Goal: Task Accomplishment & Management: Use online tool/utility

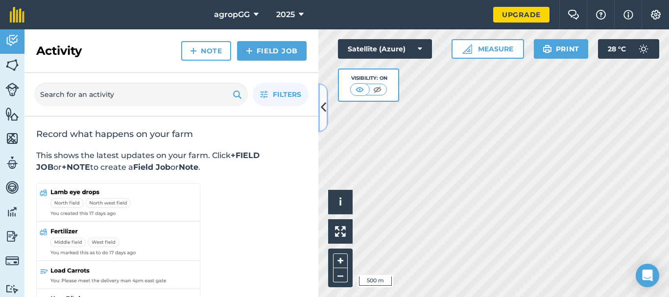
click at [325, 109] on icon at bounding box center [323, 107] width 5 height 17
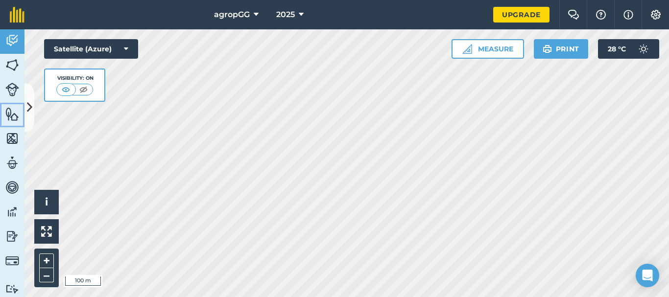
click at [14, 113] on img at bounding box center [12, 114] width 14 height 15
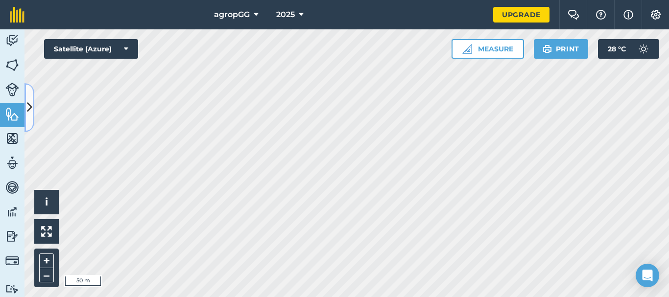
click at [29, 108] on icon at bounding box center [29, 107] width 5 height 17
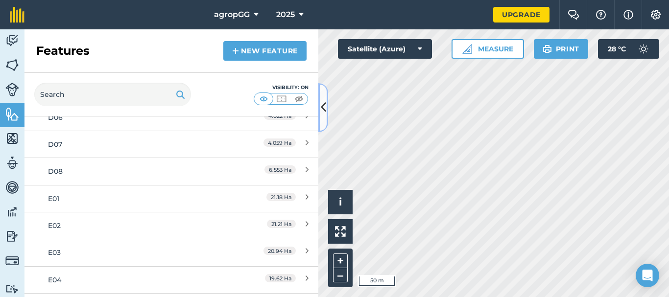
scroll to position [917, 0]
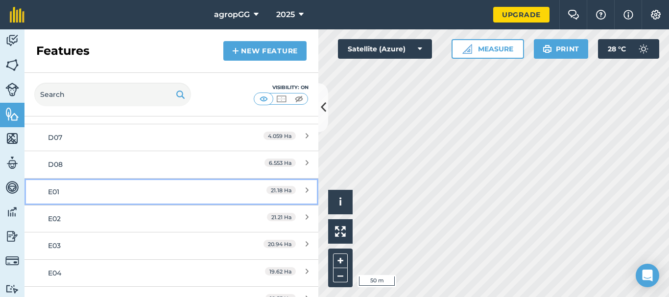
click at [234, 190] on div "21.18 Ha" at bounding box center [265, 191] width 87 height 11
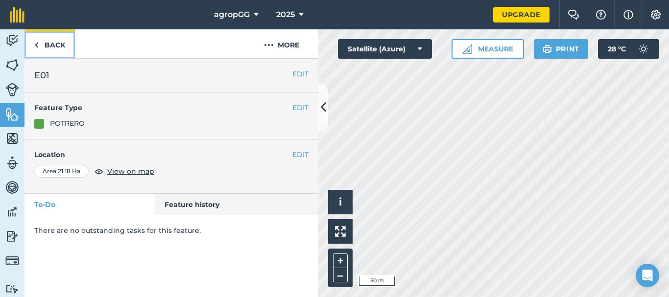
click at [38, 46] on img at bounding box center [36, 45] width 4 height 12
click at [36, 46] on img at bounding box center [36, 45] width 4 height 12
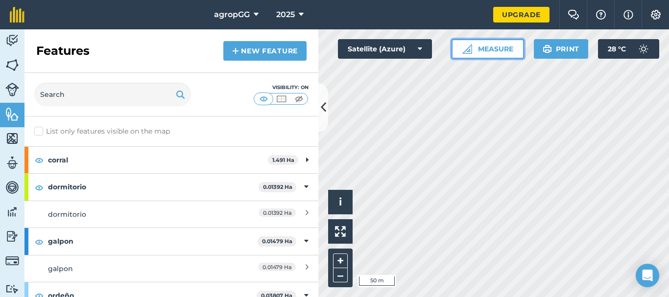
click at [487, 50] on button "Measure" at bounding box center [487, 49] width 72 height 20
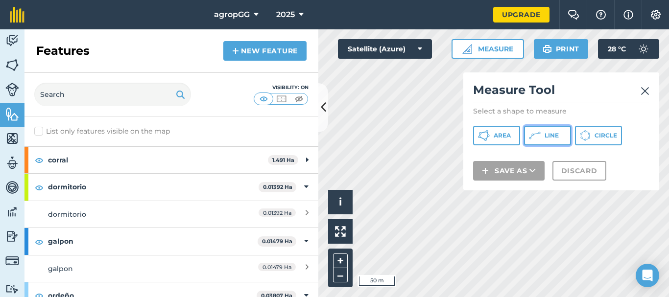
click at [535, 134] on icon at bounding box center [535, 136] width 12 height 12
click at [553, 138] on span "Line" at bounding box center [551, 136] width 14 height 8
click at [644, 91] on img at bounding box center [644, 91] width 9 height 12
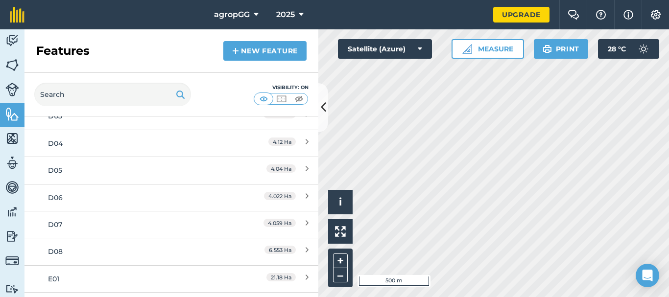
scroll to position [834, 0]
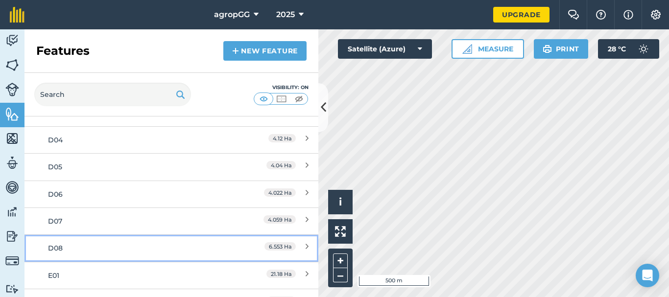
click at [242, 247] on div "6.553 Ha" at bounding box center [265, 248] width 87 height 11
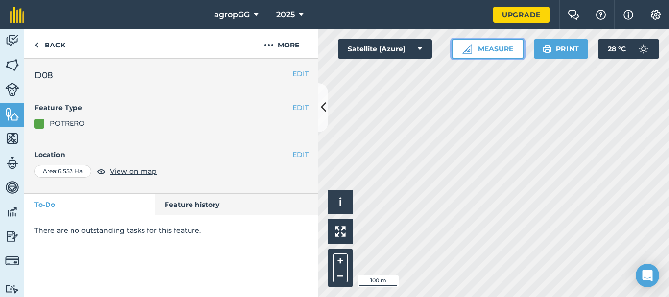
click at [500, 49] on button "Measure" at bounding box center [487, 49] width 72 height 20
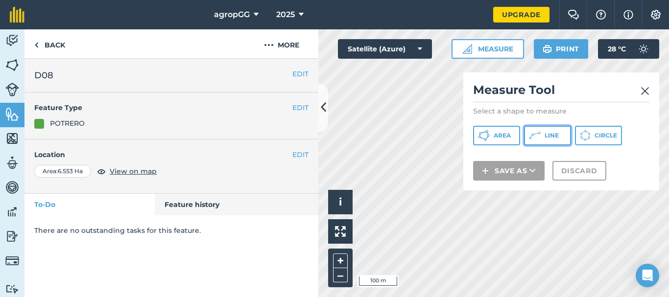
click at [541, 141] on button "Line" at bounding box center [547, 136] width 47 height 20
click at [324, 114] on icon at bounding box center [323, 107] width 5 height 17
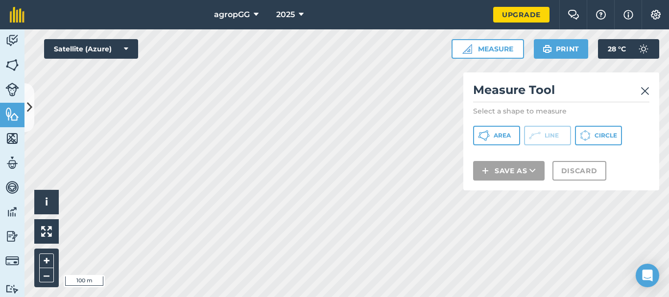
click at [646, 89] on img at bounding box center [644, 91] width 9 height 12
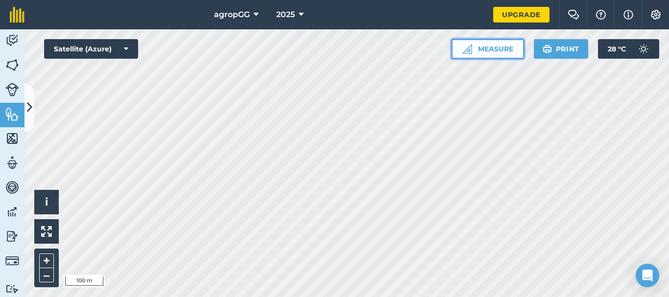
click at [504, 52] on button "Measure" at bounding box center [487, 49] width 72 height 20
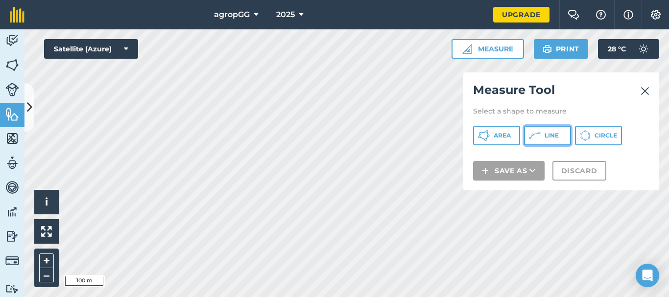
click at [548, 134] on span "Line" at bounding box center [551, 136] width 14 height 8
click at [647, 90] on img at bounding box center [644, 91] width 9 height 12
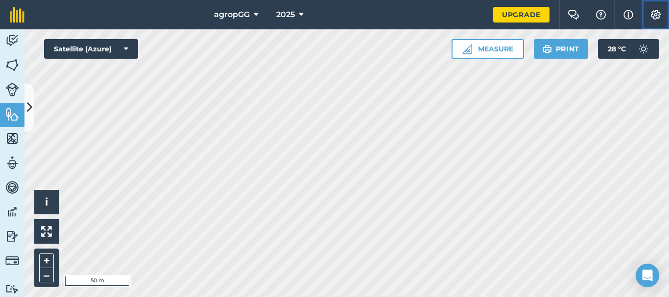
click at [658, 12] on img at bounding box center [655, 15] width 12 height 10
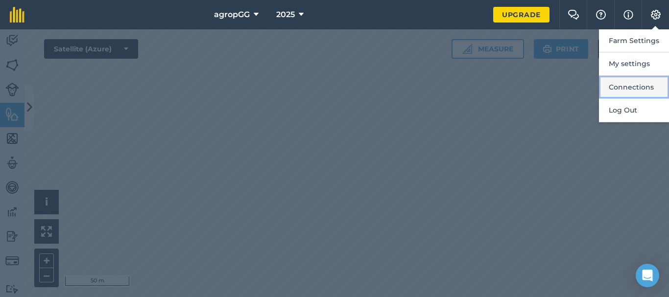
click at [643, 86] on button "Connections" at bounding box center [634, 87] width 70 height 23
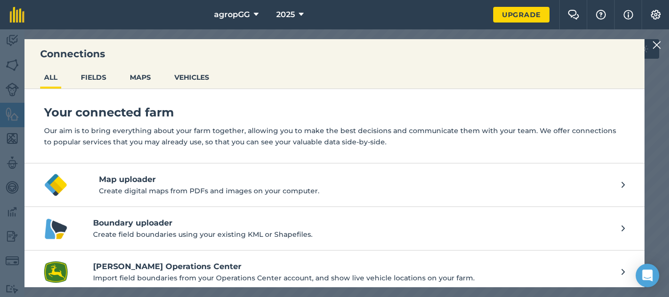
scroll to position [7, 0]
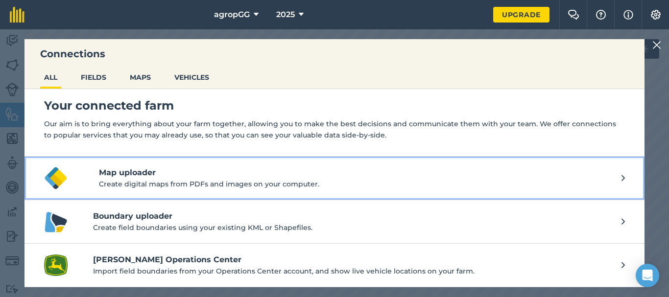
click at [297, 185] on p "Create digital maps from PDFs and images on your computer." at bounding box center [360, 184] width 522 height 11
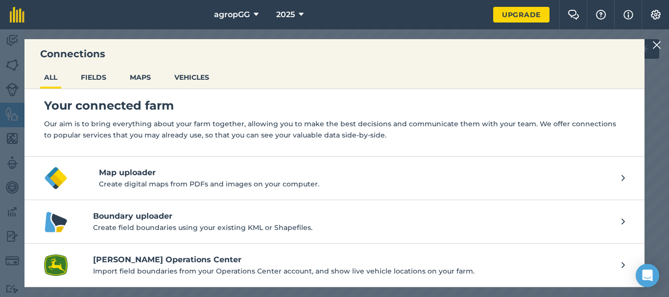
scroll to position [0, 0]
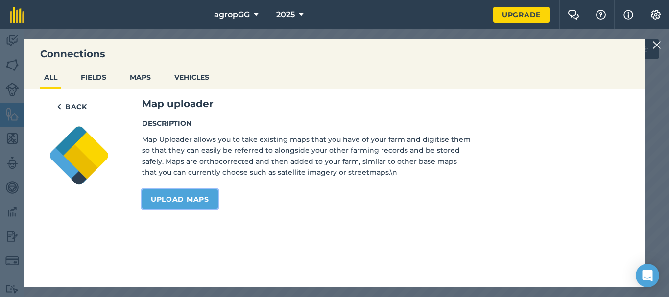
click at [193, 198] on link "Upload maps" at bounding box center [180, 199] width 76 height 20
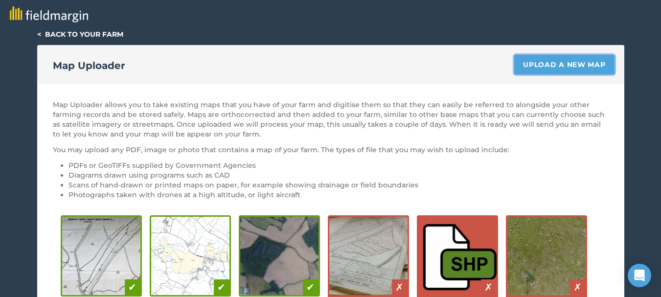
click at [538, 69] on link "Upload a new map" at bounding box center [564, 65] width 100 height 20
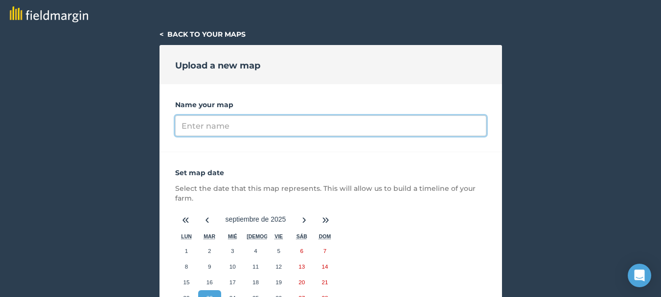
click at [407, 127] on input "Name your map" at bounding box center [330, 126] width 311 height 21
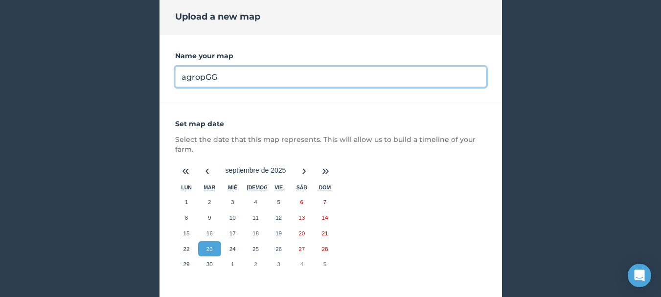
type input "agropGG"
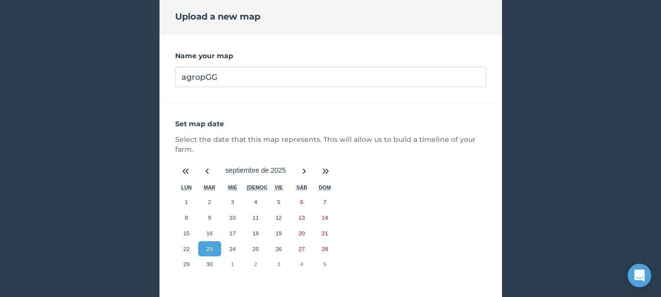
drag, startPoint x: 203, startPoint y: 252, endPoint x: 209, endPoint y: 251, distance: 6.0
click at [202, 252] on button "23" at bounding box center [209, 249] width 23 height 16
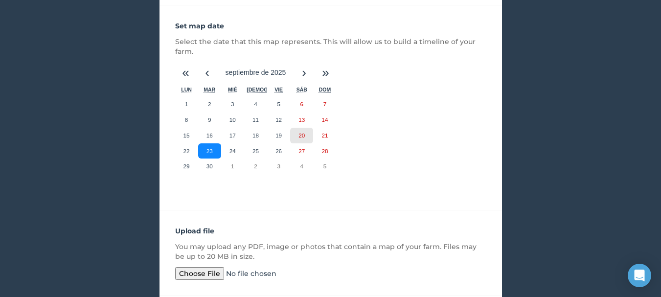
scroll to position [229, 0]
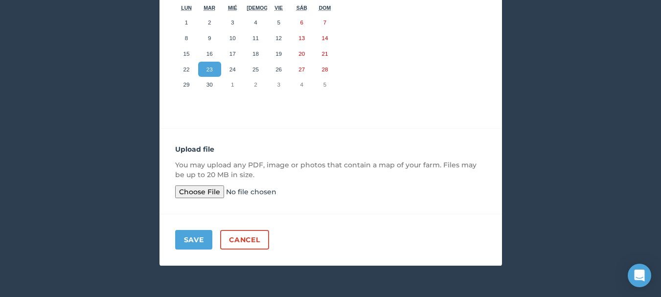
click at [215, 192] on input "file" at bounding box center [250, 191] width 150 height 13
click at [199, 235] on button "Save" at bounding box center [194, 240] width 38 height 20
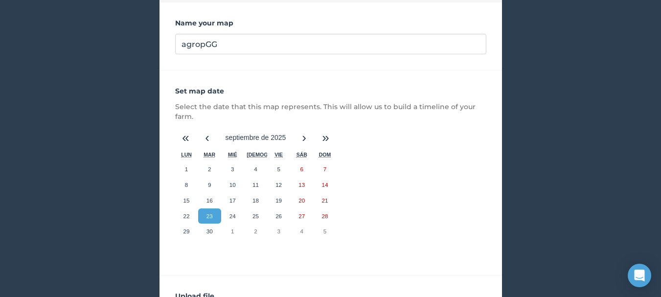
scroll to position [238, 0]
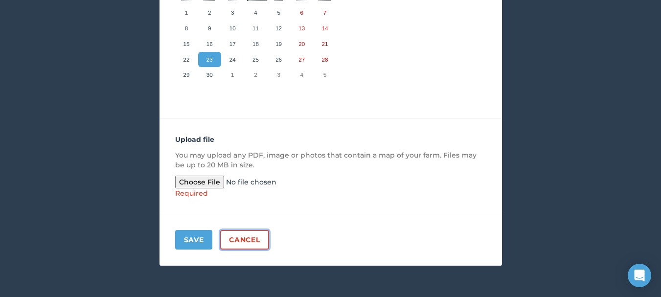
click at [234, 235] on link "Cancel" at bounding box center [244, 240] width 48 height 20
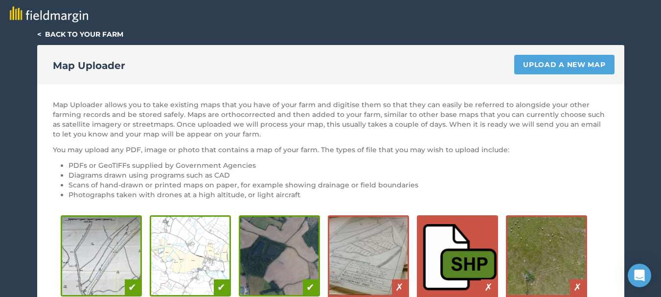
click at [50, 35] on link "< Back to your farm" at bounding box center [80, 34] width 86 height 9
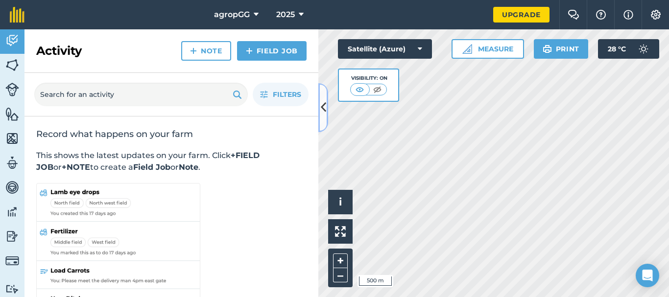
click at [327, 104] on button at bounding box center [323, 107] width 10 height 49
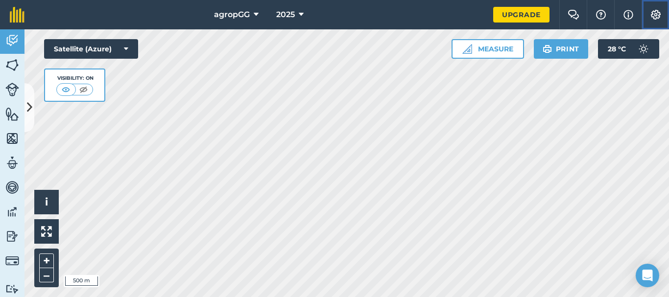
click at [656, 8] on button "Settings" at bounding box center [654, 14] width 27 height 29
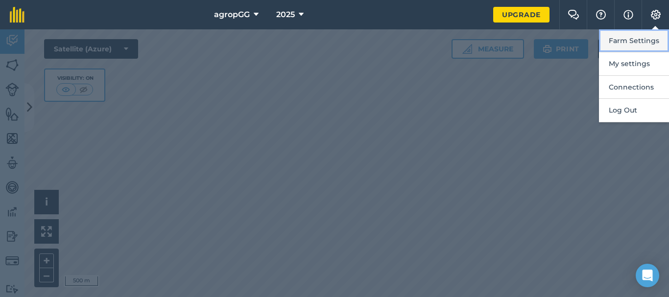
click at [647, 45] on button "Farm Settings" at bounding box center [634, 40] width 70 height 23
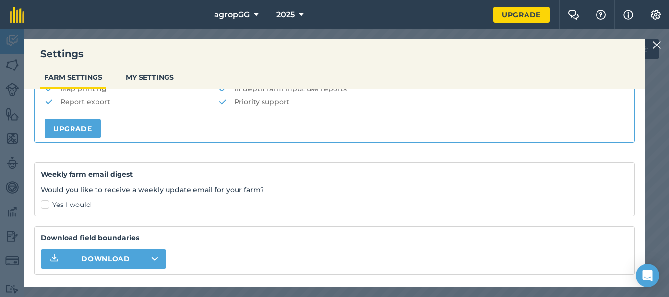
scroll to position [272, 0]
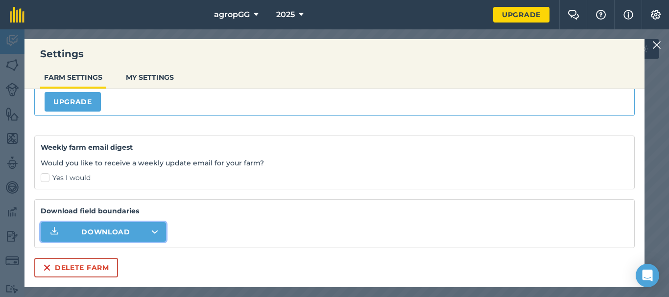
click at [148, 237] on button "Download" at bounding box center [103, 232] width 125 height 20
click at [150, 227] on button "Download" at bounding box center [103, 232] width 125 height 20
click at [133, 233] on button "Download" at bounding box center [103, 232] width 125 height 20
click at [150, 230] on button "Download" at bounding box center [103, 232] width 125 height 20
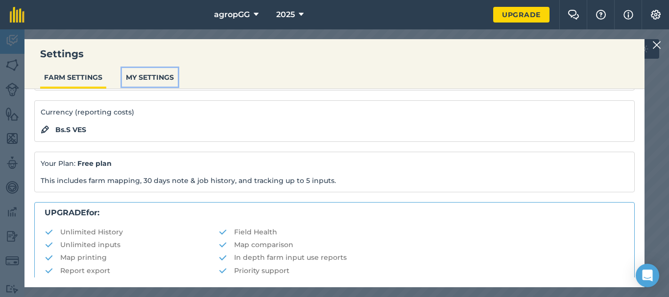
click at [151, 77] on button "MY SETTINGS" at bounding box center [150, 77] width 56 height 19
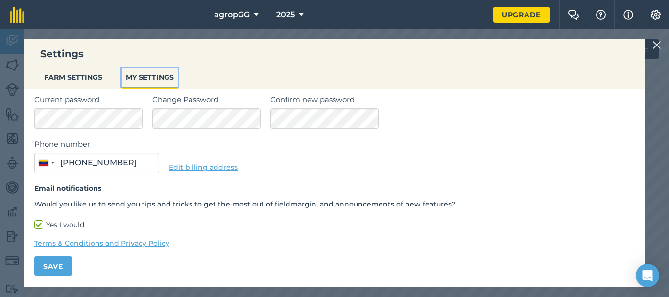
type input "0424-5757556"
click at [653, 17] on img at bounding box center [655, 15] width 12 height 10
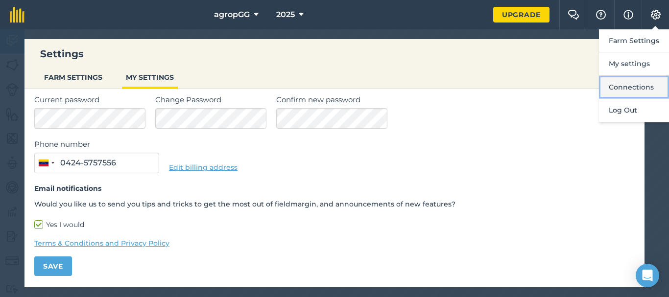
click at [614, 87] on button "Connections" at bounding box center [634, 87] width 70 height 23
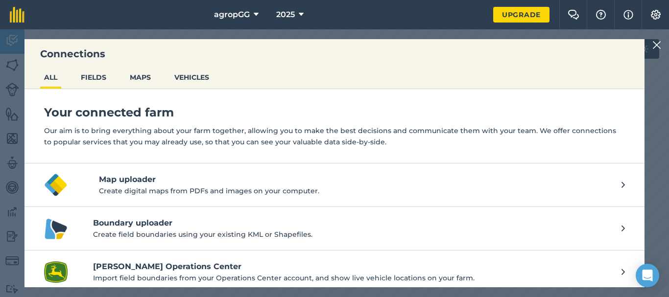
scroll to position [7, 0]
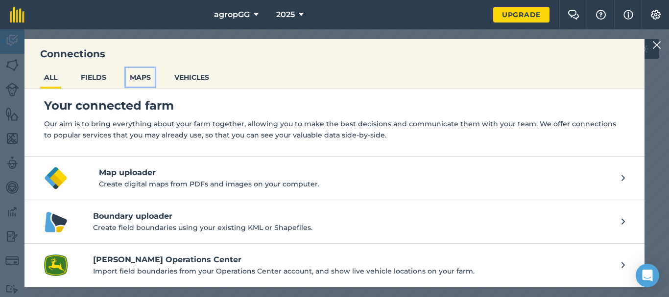
click at [145, 76] on button "MAPS" at bounding box center [140, 77] width 29 height 19
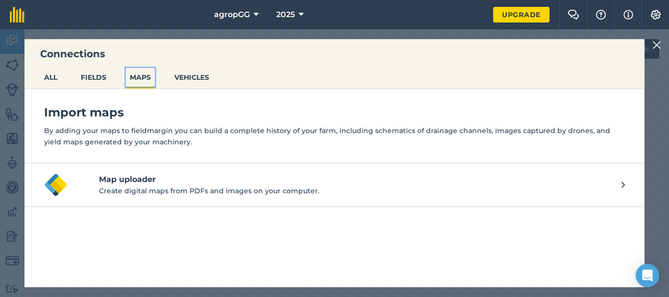
scroll to position [0, 0]
click at [198, 74] on button "VEHICLES" at bounding box center [191, 77] width 43 height 19
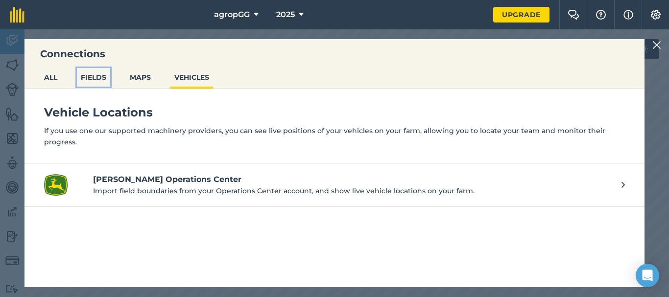
click at [106, 75] on button "FIELDS" at bounding box center [93, 77] width 33 height 19
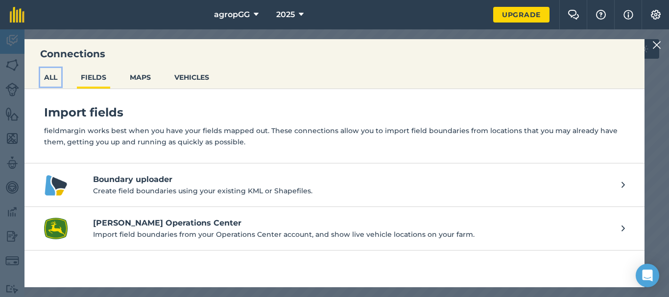
click at [56, 78] on button "ALL" at bounding box center [50, 77] width 21 height 19
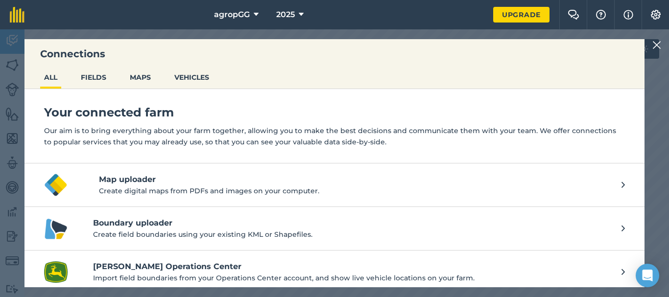
click at [196, 233] on p "Create field boundaries using your existing KML or Shapefiles." at bounding box center [352, 234] width 518 height 11
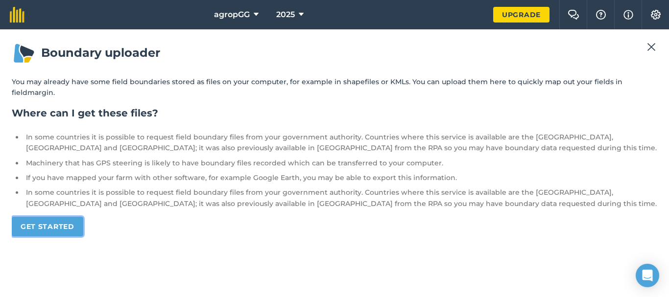
click at [71, 217] on link "Get started" at bounding box center [47, 227] width 71 height 20
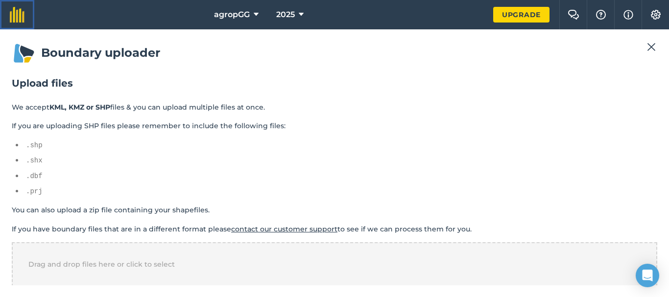
click at [10, 19] on img at bounding box center [17, 15] width 15 height 16
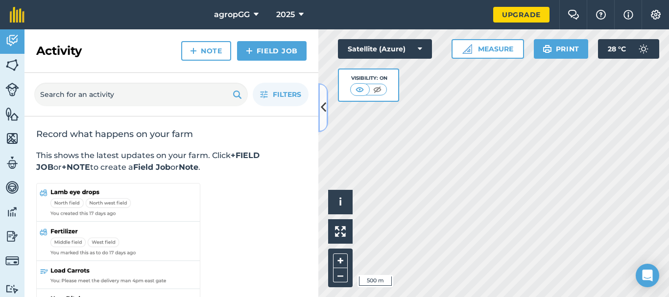
click at [322, 100] on icon at bounding box center [323, 107] width 5 height 17
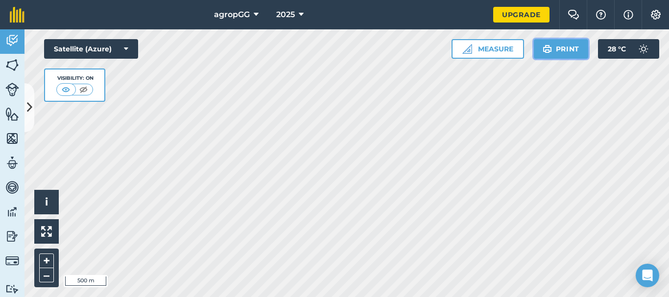
click at [563, 54] on button "Print" at bounding box center [560, 49] width 55 height 20
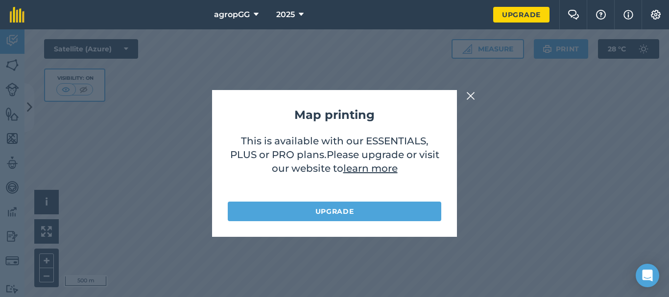
click at [468, 95] on img at bounding box center [470, 96] width 9 height 12
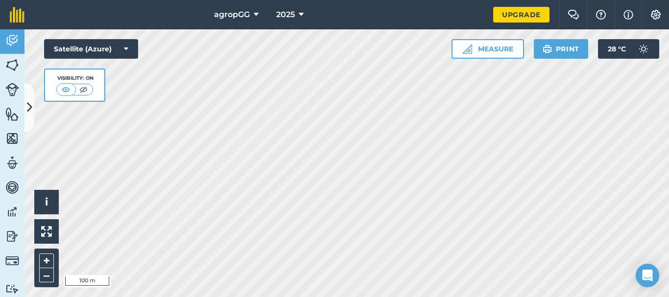
click at [301, 0] on html "agropGG 2025 Upgrade Farm Chat Help Info Settings Map printing is not available…" at bounding box center [334, 148] width 669 height 297
click at [47, 233] on img at bounding box center [46, 231] width 11 height 11
click at [49, 208] on button "i" at bounding box center [46, 202] width 24 height 24
click at [11, 283] on link "Tutorials Tutorials" at bounding box center [12, 289] width 24 height 30
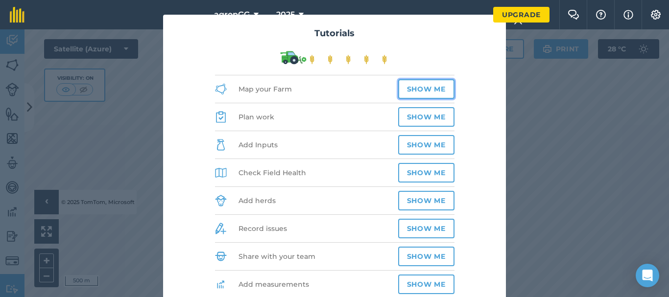
click at [438, 91] on button "Show me" at bounding box center [426, 89] width 56 height 20
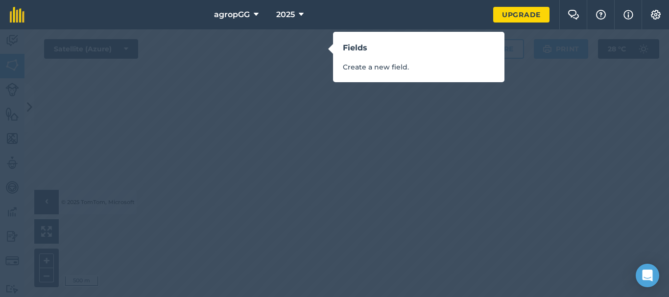
click at [344, 44] on h3 "Fields" at bounding box center [419, 48] width 152 height 13
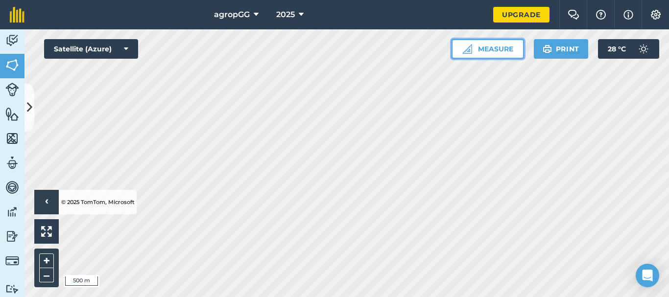
click at [506, 47] on button "Measure" at bounding box center [487, 49] width 72 height 20
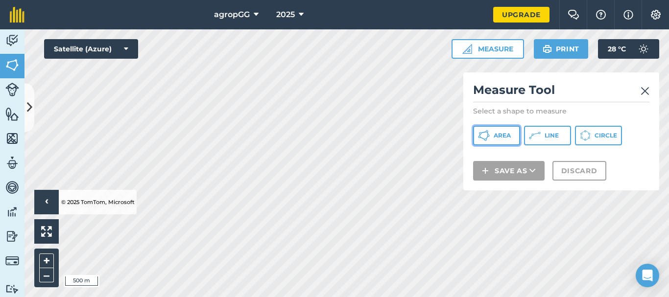
click at [494, 136] on span "Area" at bounding box center [501, 136] width 17 height 8
click at [301, 12] on div "agropGG 2025 Upgrade Farm Chat Help Info Settings Map printing is not available…" at bounding box center [334, 148] width 669 height 297
click at [285, 6] on div "agropGG 2025 Upgrade Farm Chat Help Info Settings Map printing is not available…" at bounding box center [334, 148] width 669 height 297
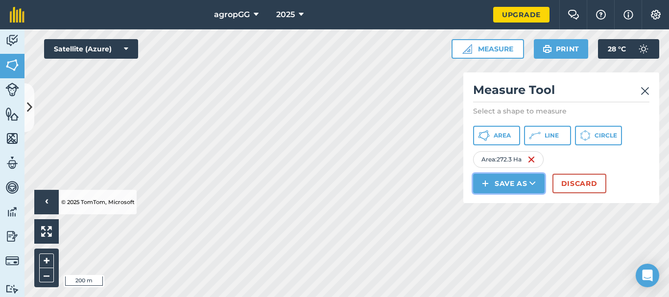
click at [533, 183] on icon at bounding box center [532, 184] width 6 height 10
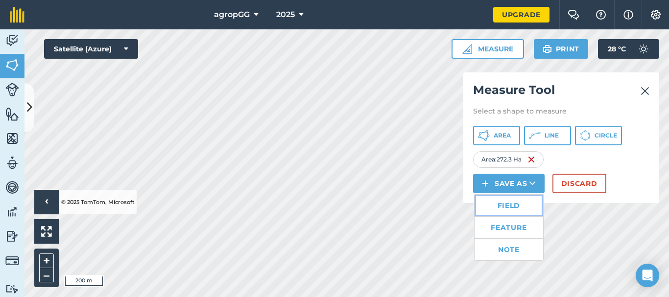
click at [515, 204] on link "Field" at bounding box center [508, 206] width 69 height 22
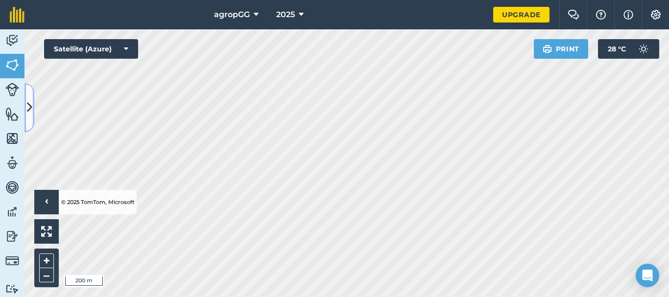
click at [31, 94] on button at bounding box center [29, 107] width 10 height 49
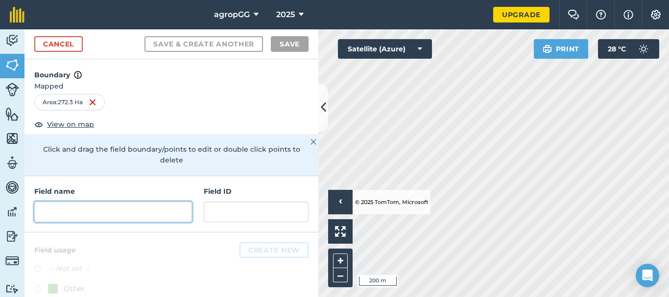
click at [108, 212] on input "text" at bounding box center [113, 212] width 158 height 21
type input "a"
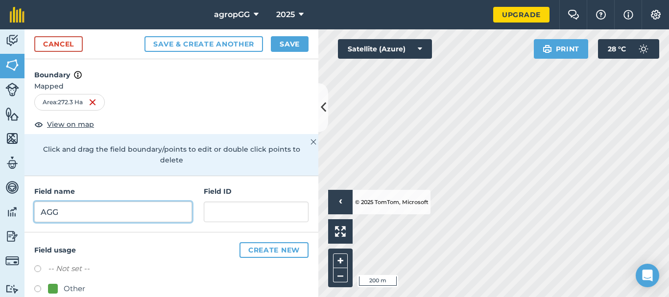
type input "AGG"
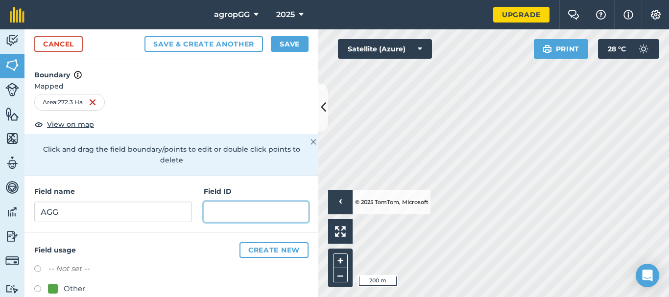
click at [217, 211] on input "text" at bounding box center [256, 212] width 105 height 21
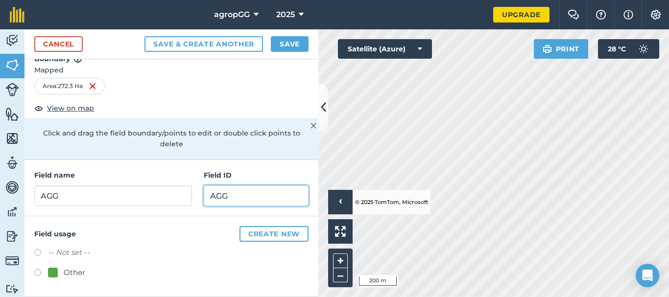
type input "AGG"
click at [36, 273] on label at bounding box center [41, 274] width 14 height 10
radio input "true"
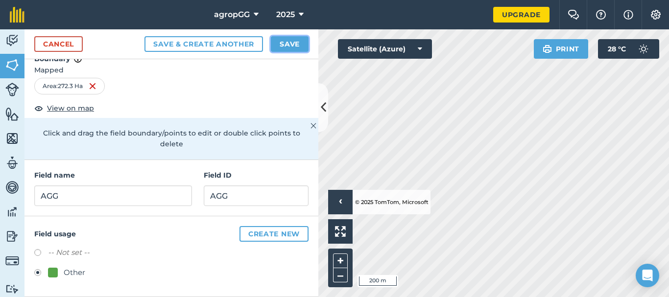
click at [295, 42] on button "Save" at bounding box center [290, 44] width 38 height 16
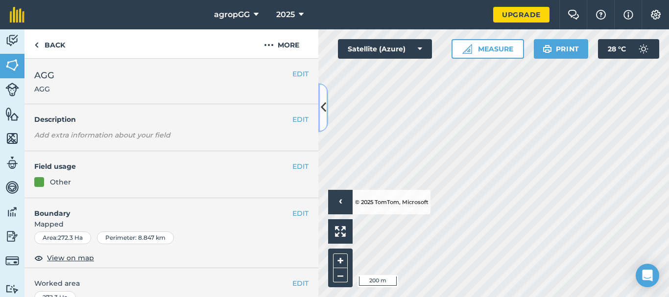
click at [322, 97] on button at bounding box center [323, 107] width 10 height 49
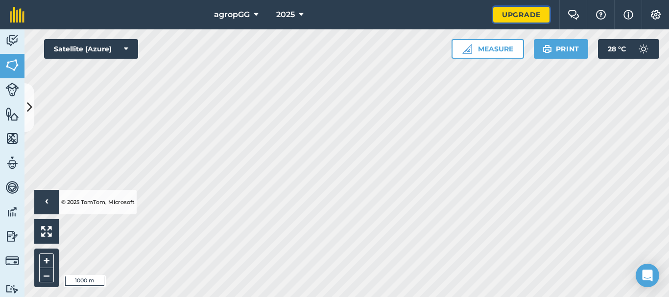
click at [520, 16] on link "Upgrade" at bounding box center [521, 15] width 56 height 16
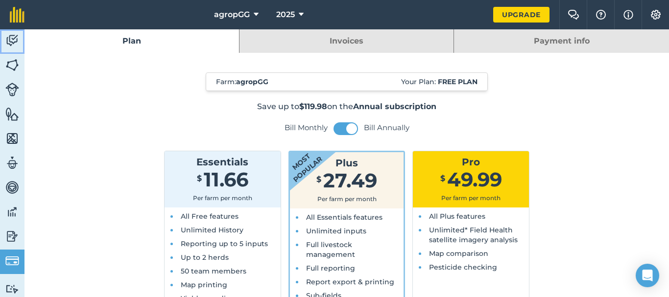
click at [9, 41] on img at bounding box center [12, 40] width 14 height 15
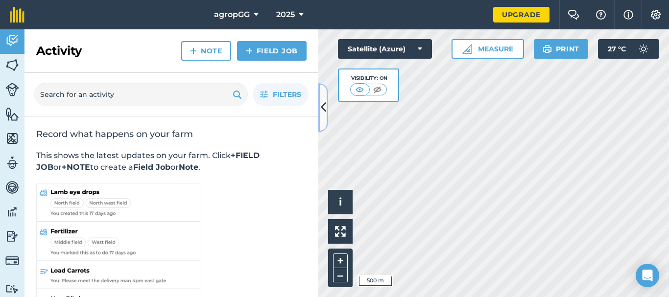
click at [322, 97] on button at bounding box center [323, 107] width 10 height 49
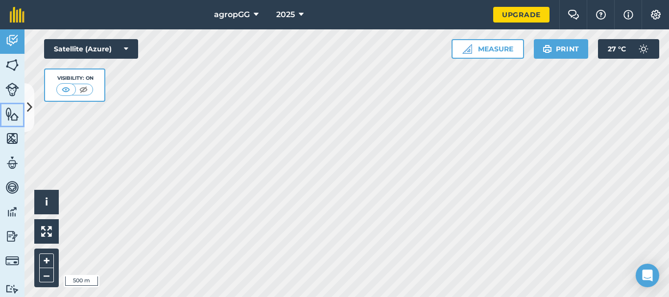
click at [8, 114] on img at bounding box center [12, 114] width 14 height 15
